Goal: Transaction & Acquisition: Subscribe to service/newsletter

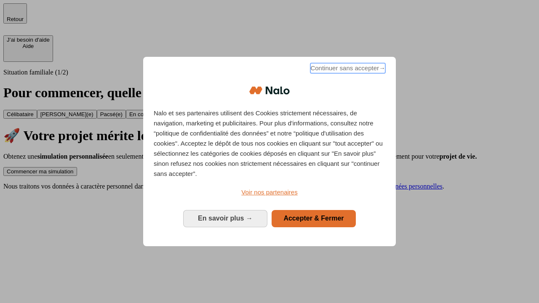
click at [347, 70] on span "Continuer sans accepter →" at bounding box center [347, 68] width 75 height 10
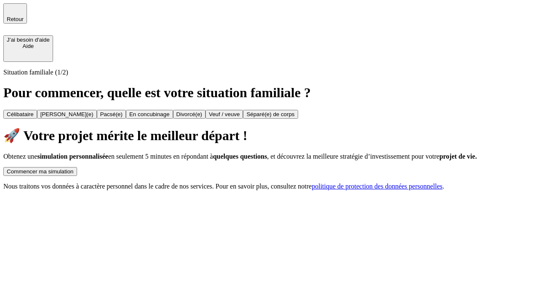
click at [74, 168] on div "Commencer ma simulation" at bounding box center [40, 171] width 67 height 6
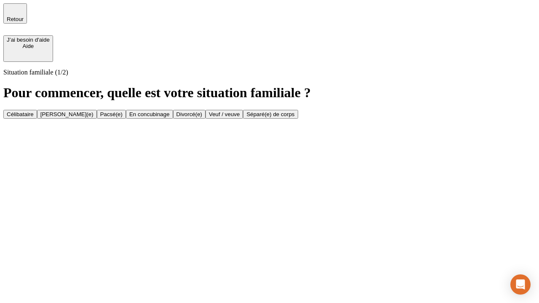
click at [34, 111] on div "Célibataire" at bounding box center [20, 114] width 27 height 6
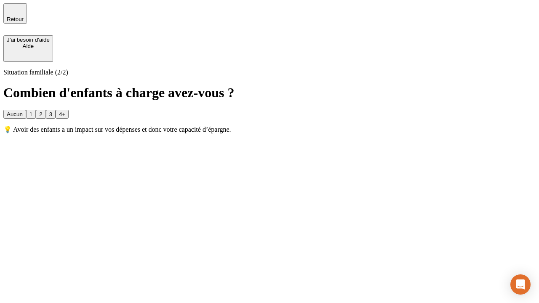
click at [23, 111] on div "Aucun" at bounding box center [15, 114] width 16 height 6
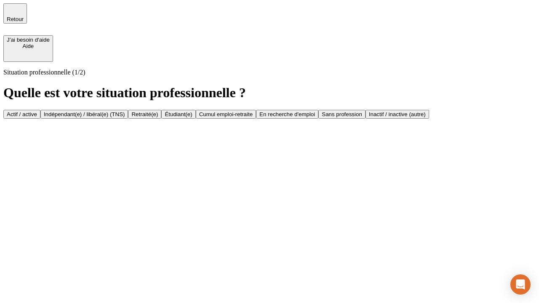
click at [37, 111] on div "Actif / active" at bounding box center [22, 114] width 30 height 6
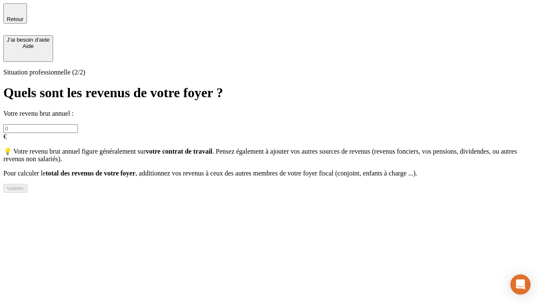
click at [78, 124] on input "text" at bounding box center [40, 128] width 75 height 9
type input "30 000"
click at [24, 192] on div "Valider" at bounding box center [15, 188] width 17 height 6
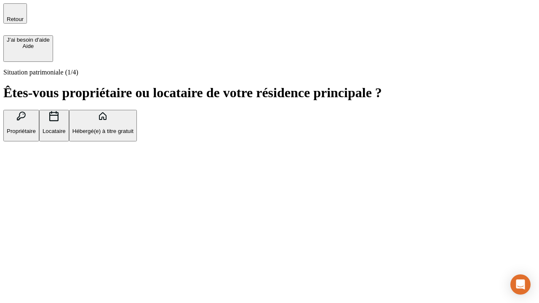
click at [134, 134] on p "Hébergé(e) à titre gratuit" at bounding box center [102, 131] width 61 height 6
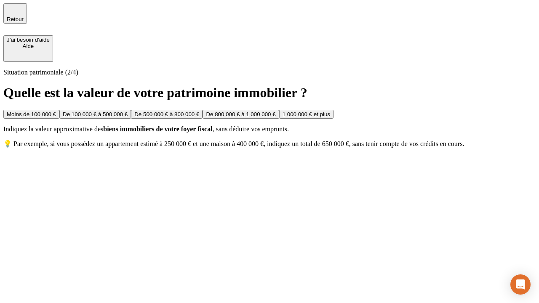
click at [56, 111] on div "Moins de 100 000 €" at bounding box center [31, 114] width 49 height 6
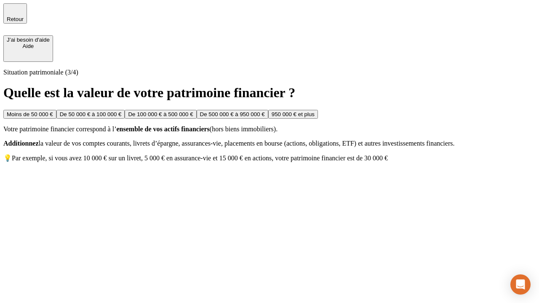
click at [53, 111] on div "Moins de 50 000 €" at bounding box center [30, 114] width 46 height 6
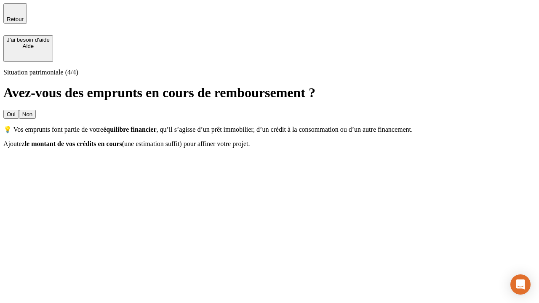
click at [32, 111] on div "Non" at bounding box center [27, 114] width 10 height 6
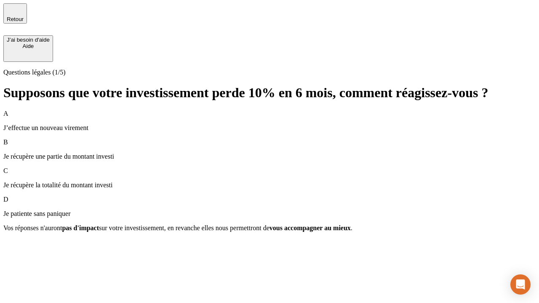
click at [270, 110] on div "A J’effectue un nouveau virement" at bounding box center [269, 121] width 532 height 22
click at [25, 246] on div "Suivant" at bounding box center [16, 243] width 19 height 6
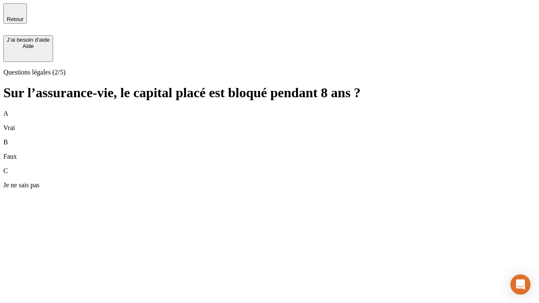
click at [270, 139] on div "B Faux" at bounding box center [269, 150] width 532 height 22
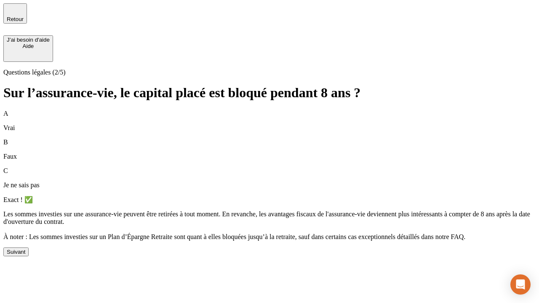
click at [25, 255] on div "Suivant" at bounding box center [16, 252] width 19 height 6
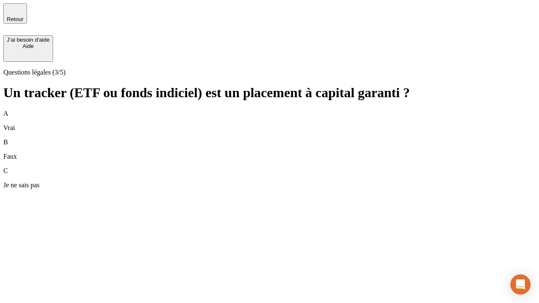
click at [270, 139] on div "B Faux" at bounding box center [269, 150] width 532 height 22
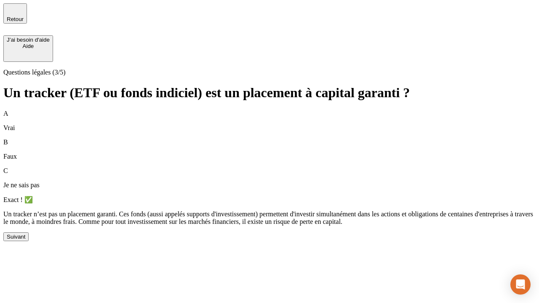
click at [25, 240] on div "Suivant" at bounding box center [16, 237] width 19 height 6
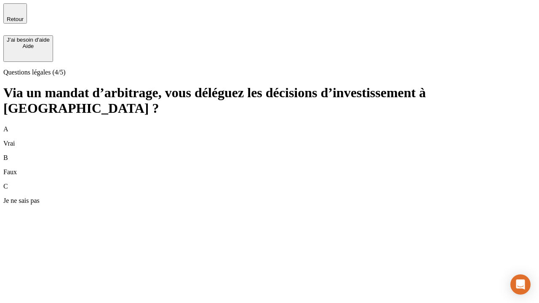
click at [270, 126] on div "A Vrai" at bounding box center [269, 137] width 532 height 22
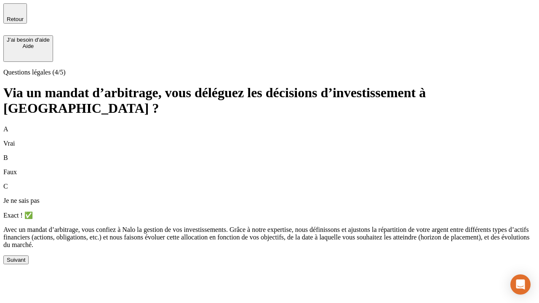
click at [25, 263] on div "Suivant" at bounding box center [16, 260] width 19 height 6
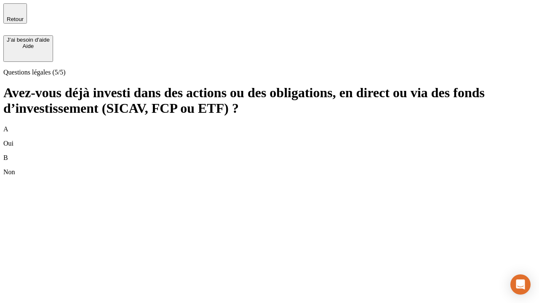
click at [270, 154] on div "B Non" at bounding box center [269, 165] width 532 height 22
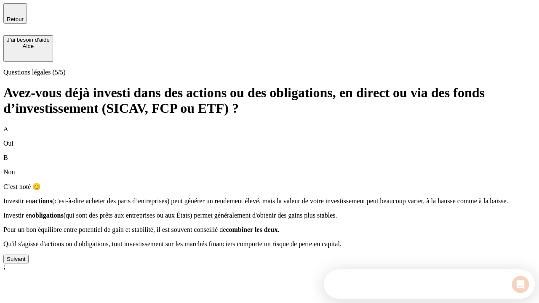
click at [25, 262] on div "Suivant" at bounding box center [16, 259] width 19 height 6
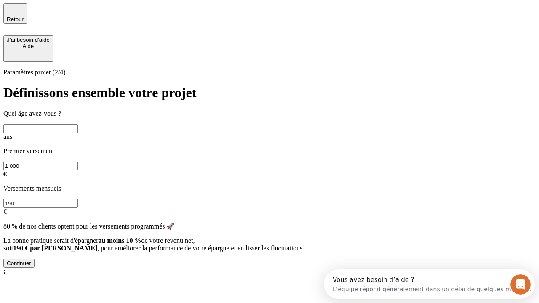
scroll to position [8, 0]
click at [78, 124] on input "text" at bounding box center [40, 128] width 75 height 9
type input "25"
click at [78, 162] on input "1 000" at bounding box center [40, 166] width 75 height 9
type input "1 000"
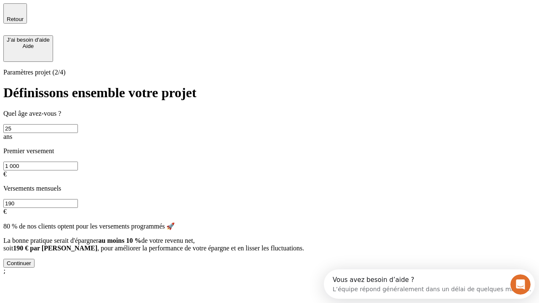
click at [78, 199] on input "190" at bounding box center [40, 203] width 75 height 9
type input "640"
click at [31, 267] on div "Continuer" at bounding box center [19, 263] width 24 height 6
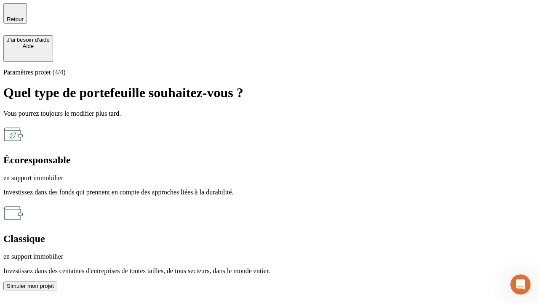
click at [361, 253] on p "en support immobilier" at bounding box center [269, 257] width 532 height 8
click at [54, 283] on div "Simuler mon projet" at bounding box center [30, 286] width 47 height 6
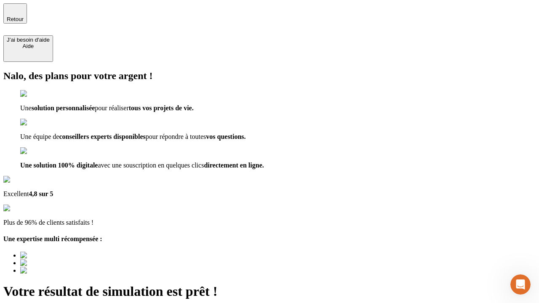
type input "[EMAIL_ADDRESS][PERSON_NAME][DOMAIN_NAME]"
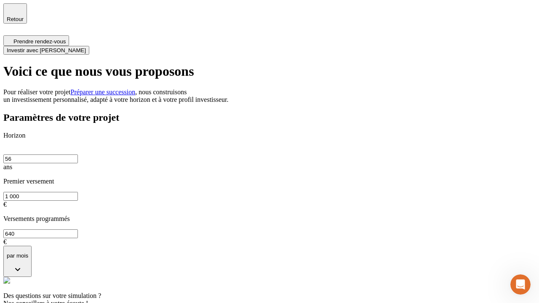
click at [86, 47] on span "Investir avec [PERSON_NAME]" at bounding box center [46, 50] width 79 height 6
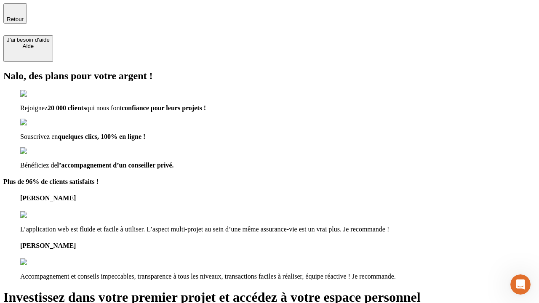
type input "[EMAIL_ADDRESS][PERSON_NAME][DOMAIN_NAME]"
